Goal: Use online tool/utility: Use online tool/utility

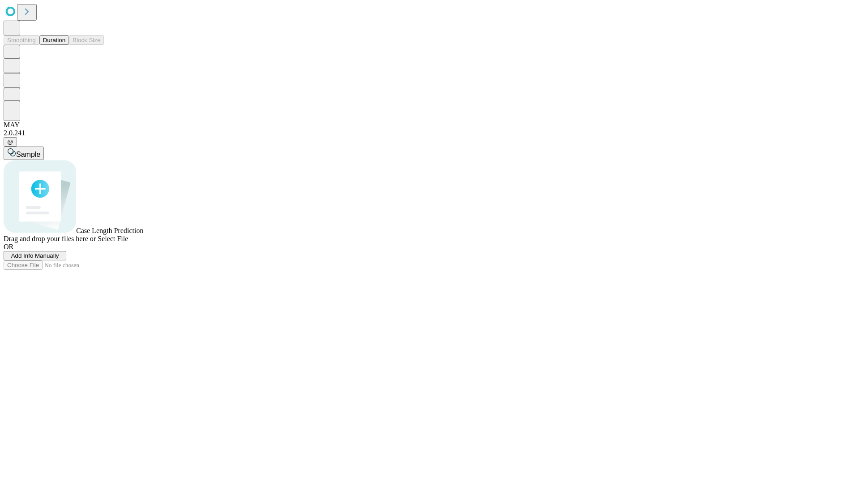
click at [65, 45] on button "Duration" at bounding box center [54, 39] width 30 height 9
click at [59, 259] on span "Add Info Manually" at bounding box center [35, 255] width 48 height 7
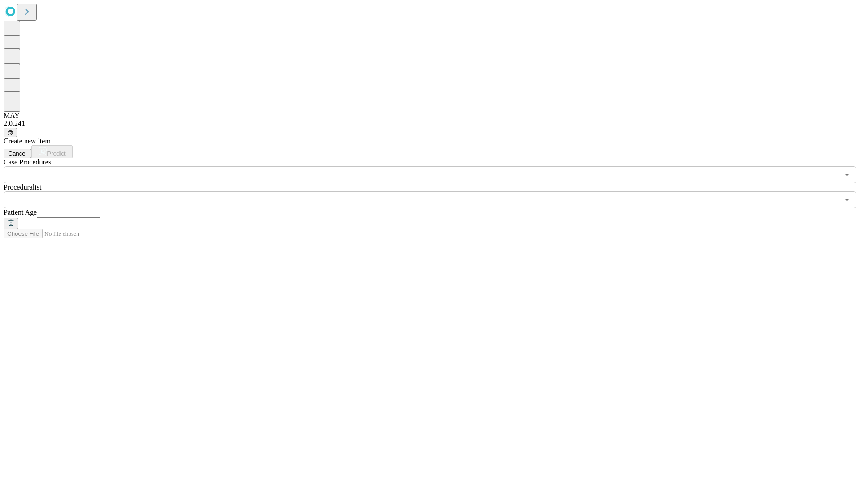
click at [100, 209] on input "text" at bounding box center [69, 213] width 64 height 9
type input "**"
click at [436, 191] on input "text" at bounding box center [421, 199] width 835 height 17
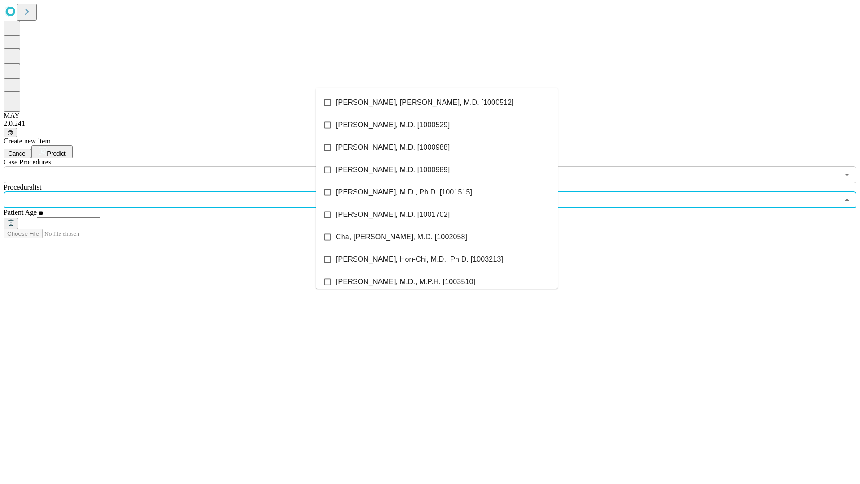
click at [437, 103] on li "[PERSON_NAME], [PERSON_NAME], M.D. [1000512]" at bounding box center [437, 102] width 242 height 22
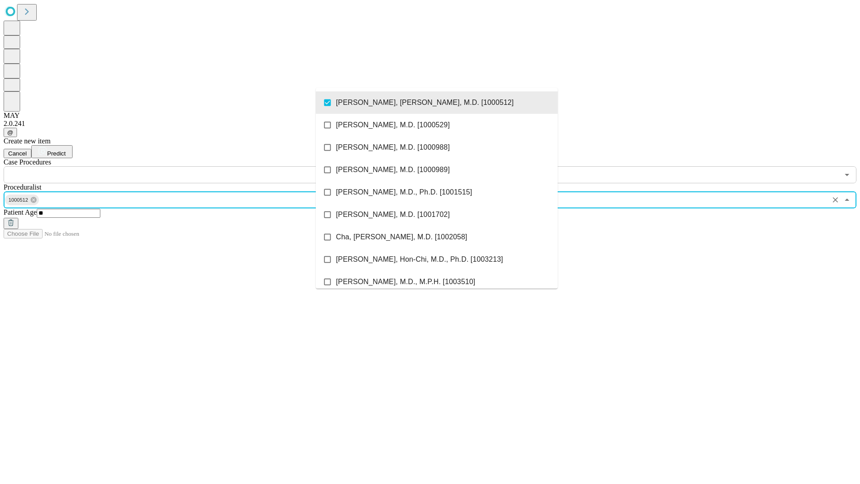
click at [188, 166] on input "text" at bounding box center [421, 174] width 835 height 17
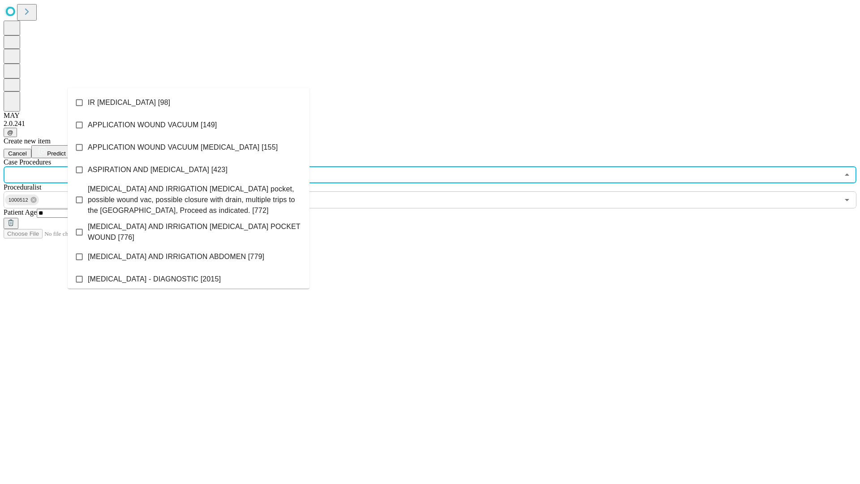
click at [189, 103] on li "IR [MEDICAL_DATA] [98]" at bounding box center [189, 102] width 242 height 22
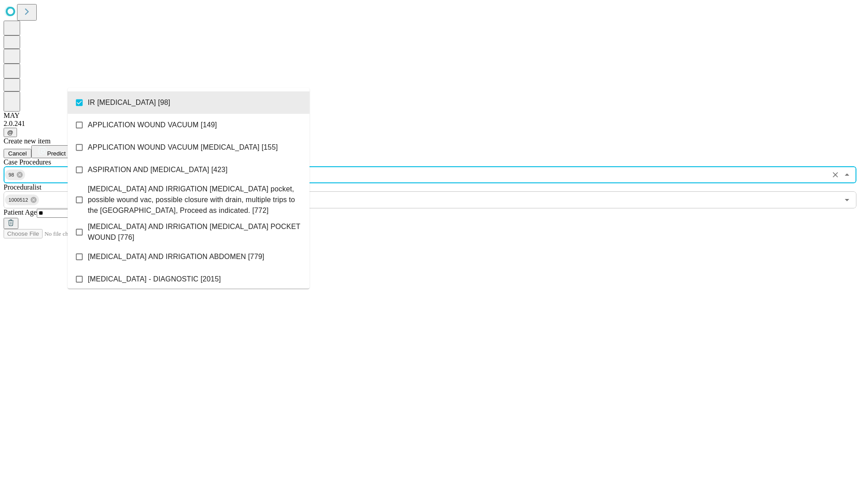
click at [65, 150] on span "Predict" at bounding box center [56, 153] width 18 height 7
